Goal: Information Seeking & Learning: Learn about a topic

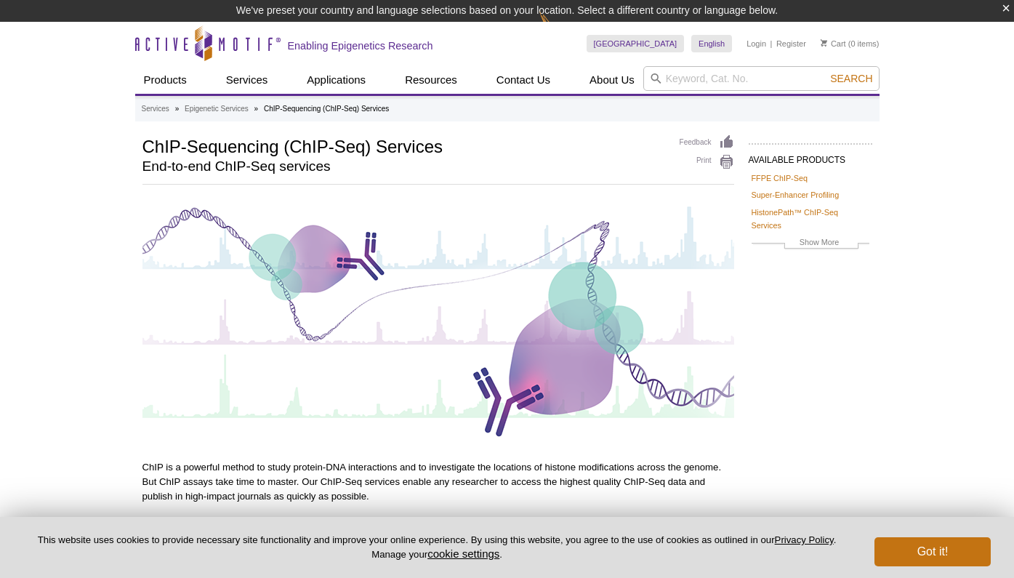
click at [918, 549] on button "Got it!" at bounding box center [932, 551] width 116 height 29
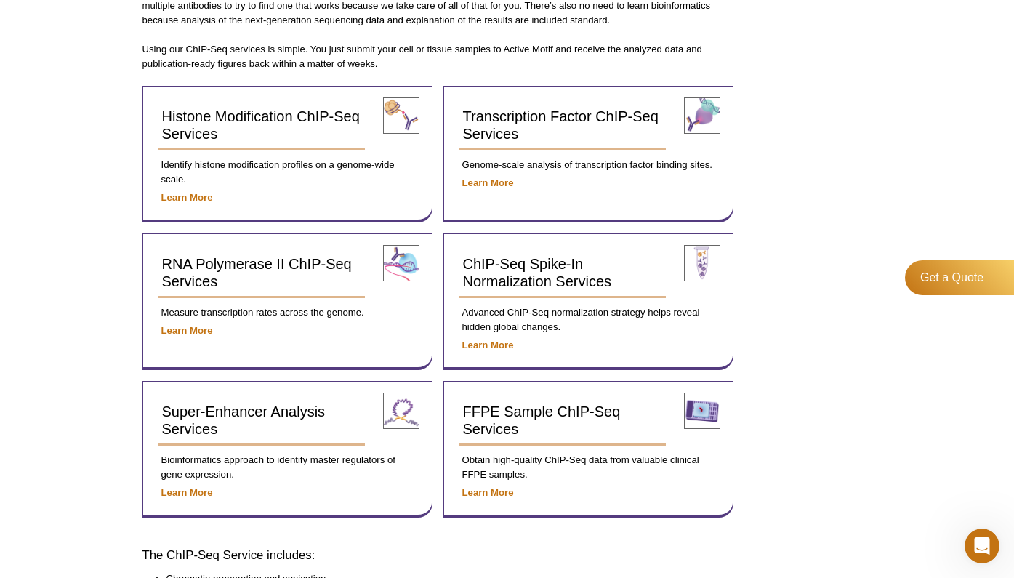
scroll to position [511, 0]
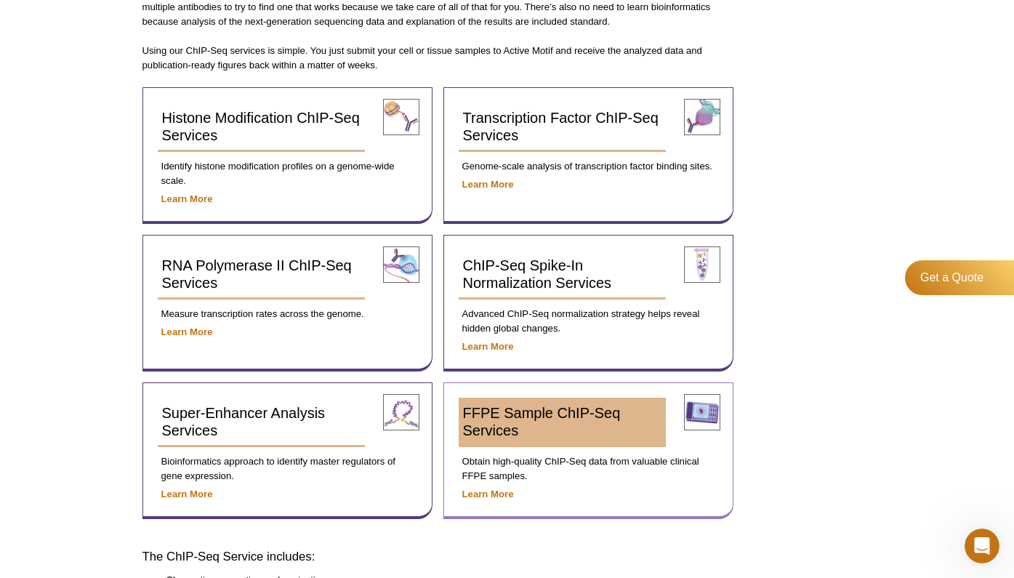
click at [525, 414] on span "FFPE Sample ChIP-Seq Services" at bounding box center [542, 421] width 158 height 33
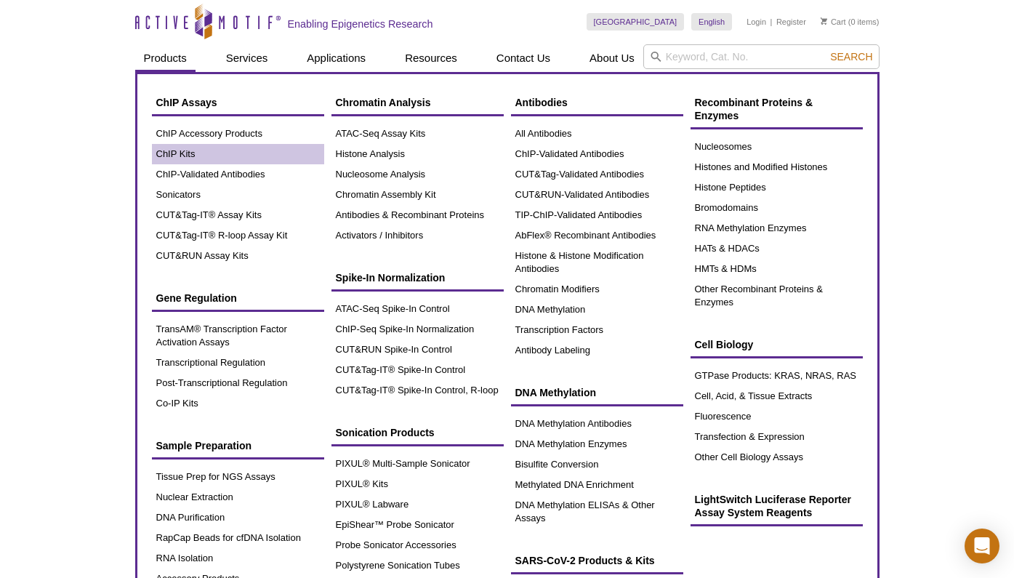
click at [233, 152] on link "ChIP Kits" at bounding box center [238, 154] width 172 height 20
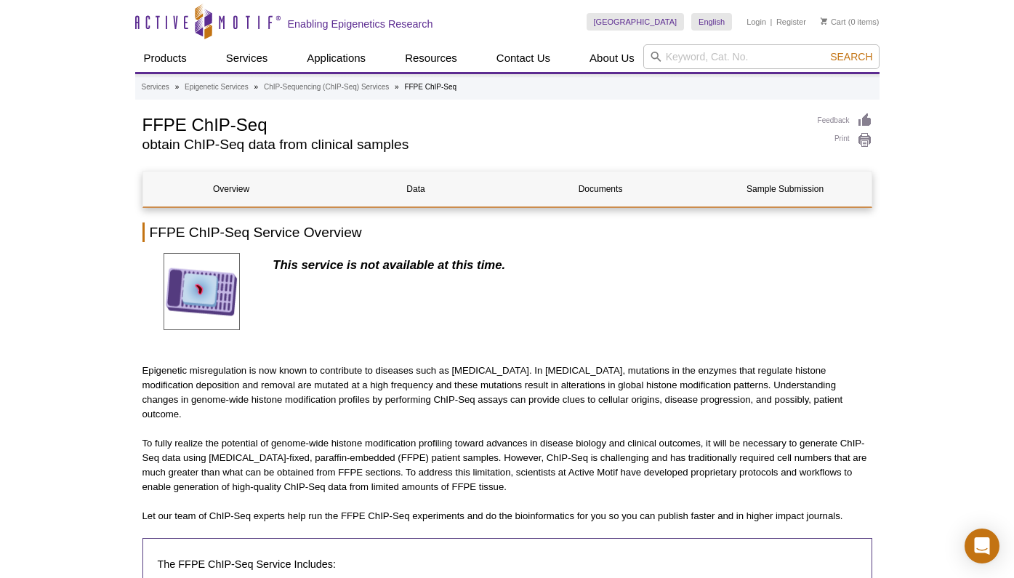
scroll to position [17, 0]
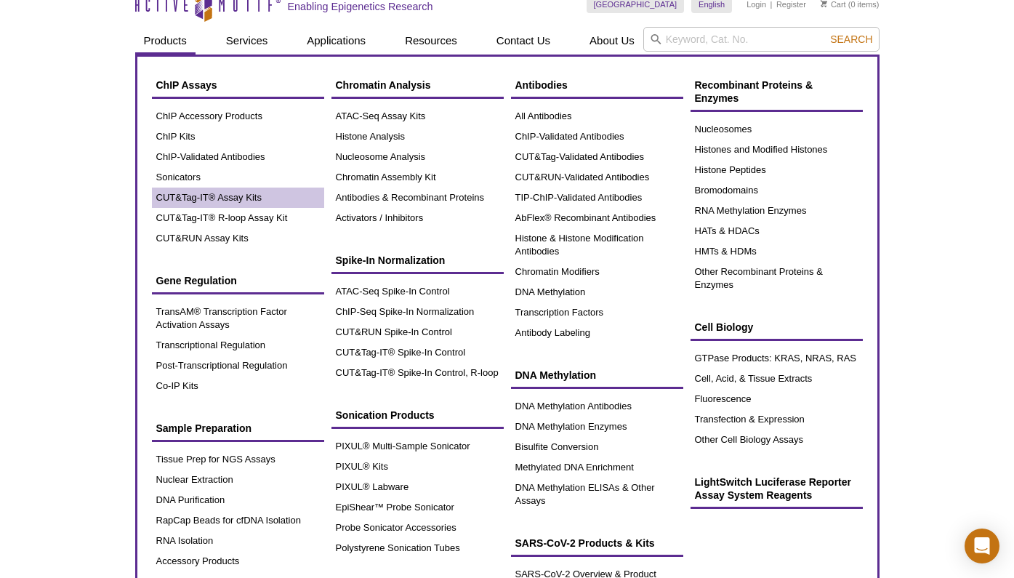
click at [230, 203] on link "CUT&Tag-IT® Assay Kits" at bounding box center [238, 198] width 172 height 20
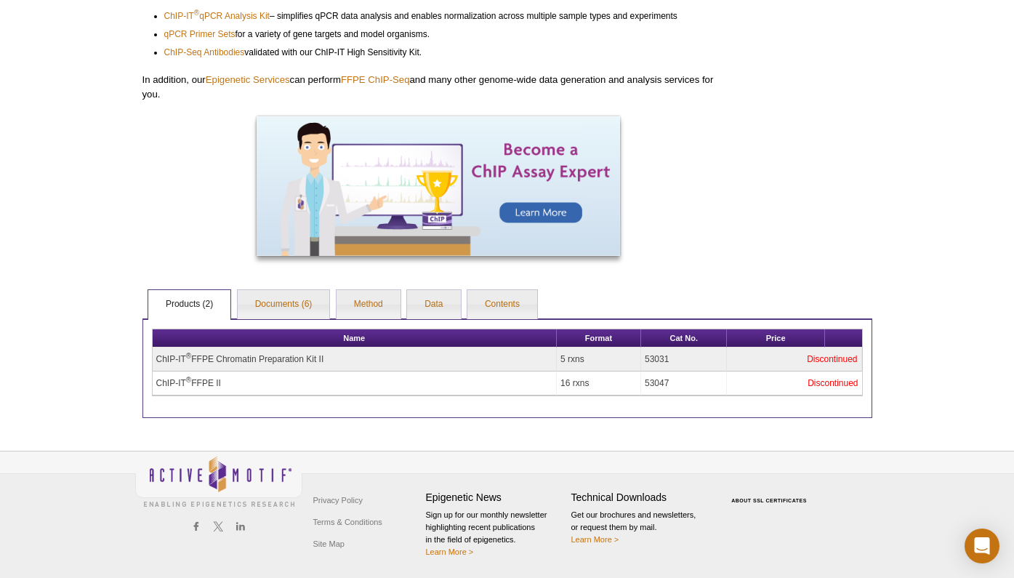
scroll to position [627, 0]
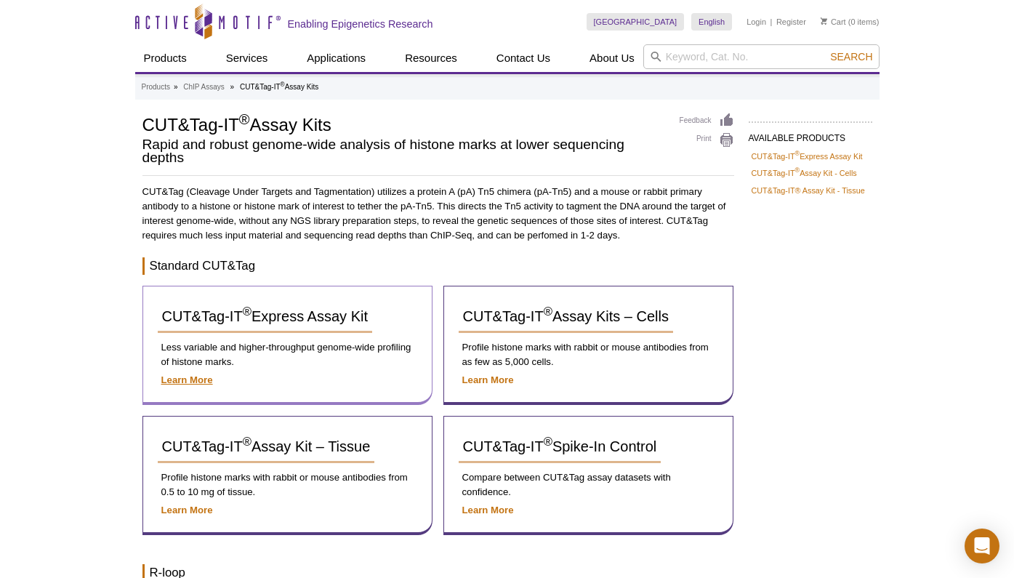
click at [198, 374] on strong "Learn More" at bounding box center [187, 379] width 52 height 11
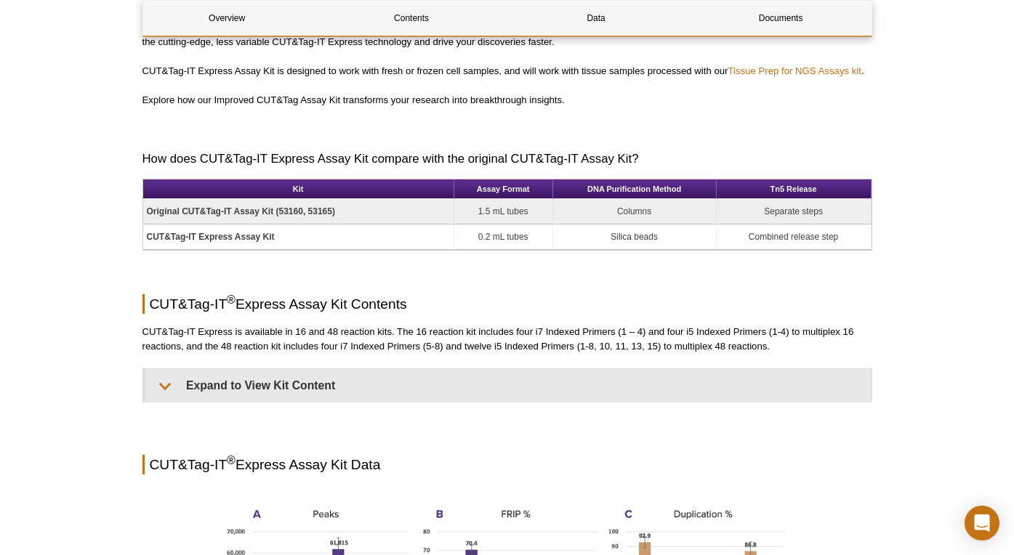
scroll to position [430, 0]
